Goal: Task Accomplishment & Management: Manage account settings

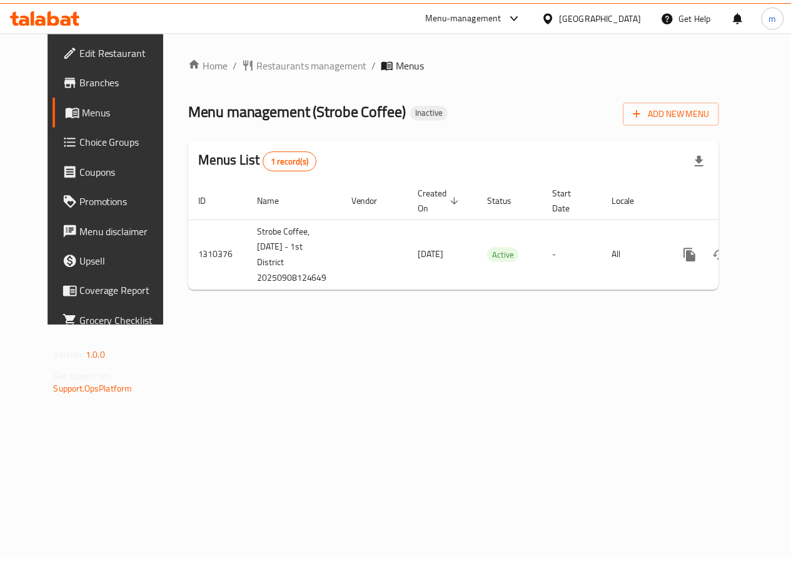
scroll to position [0, 4]
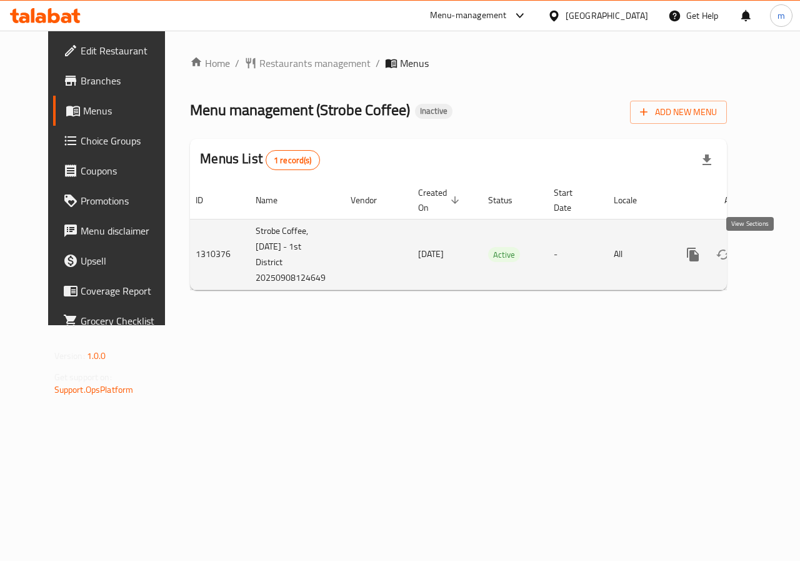
click at [778, 251] on icon "enhanced table" at bounding box center [783, 254] width 11 height 11
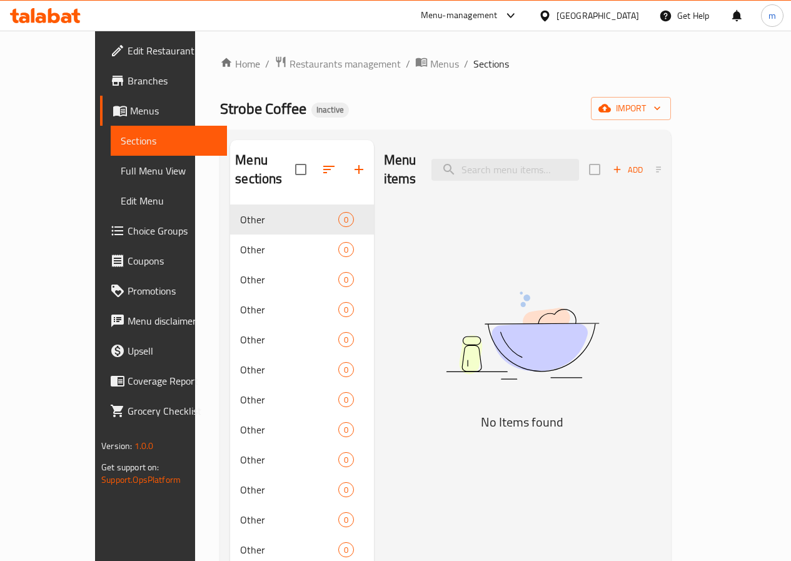
click at [107, 101] on link "Menus" at bounding box center [163, 111] width 127 height 30
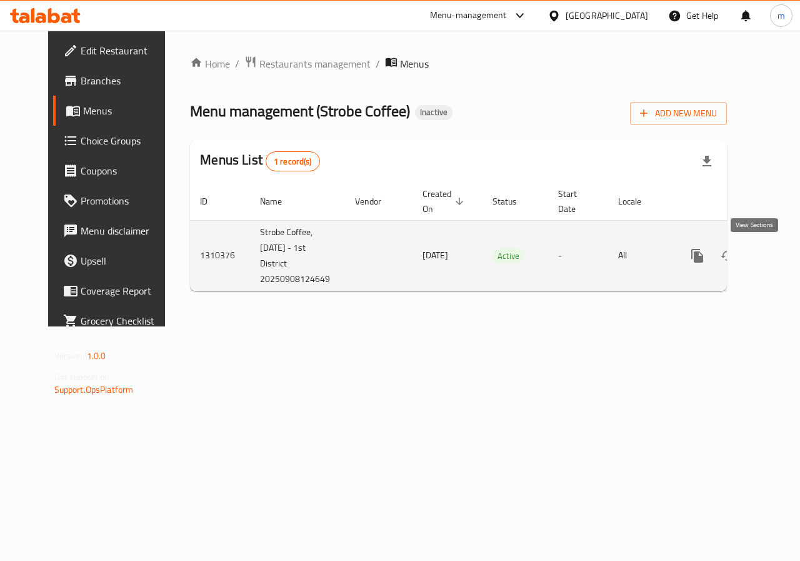
click at [780, 259] on icon "enhanced table" at bounding box center [787, 255] width 15 height 15
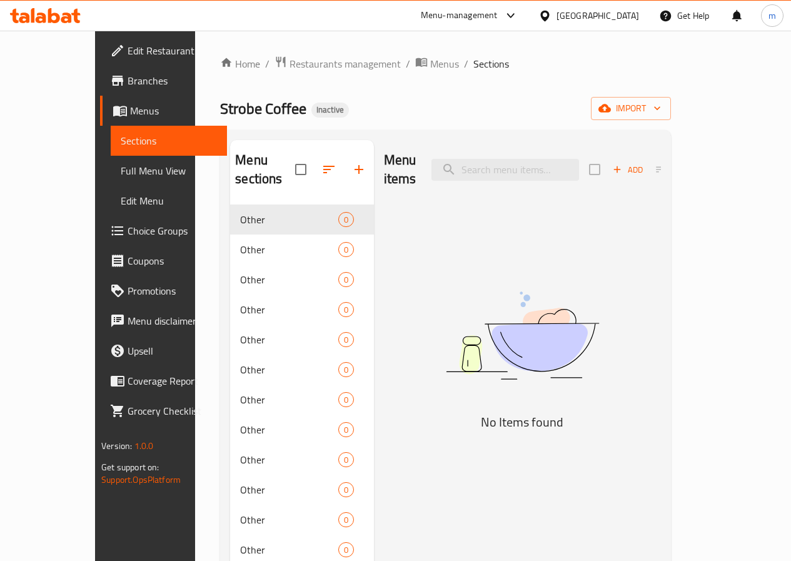
click at [130, 113] on span "Menus" at bounding box center [173, 110] width 87 height 15
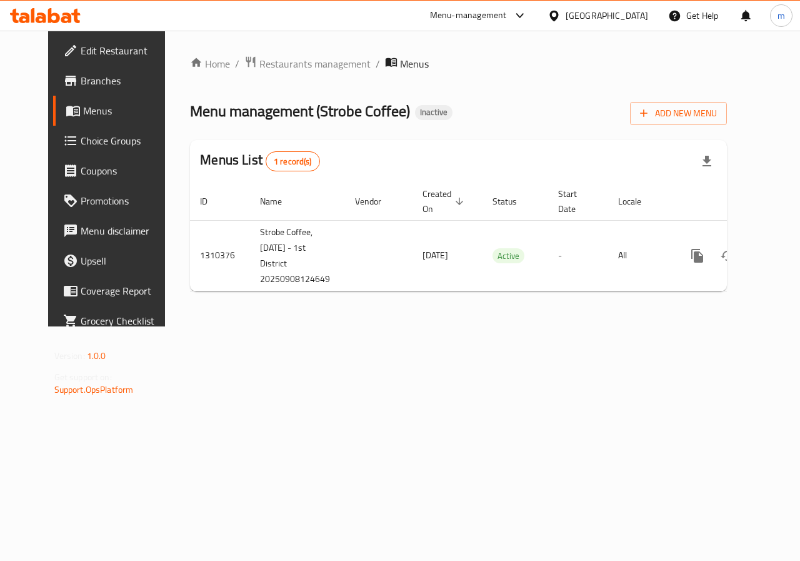
scroll to position [0, 4]
click at [81, 51] on span "Edit Restaurant" at bounding box center [126, 50] width 91 height 15
